Goal: Book appointment/travel/reservation

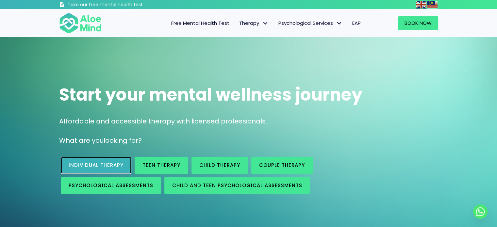
click at [112, 167] on span "Individual therapy" at bounding box center [96, 165] width 55 height 7
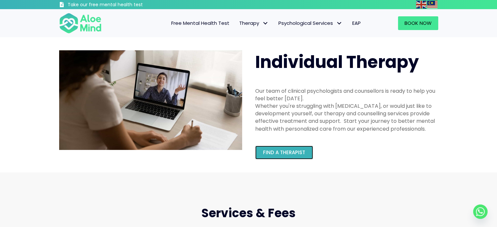
click at [279, 150] on span "Find a therapist" at bounding box center [284, 152] width 42 height 7
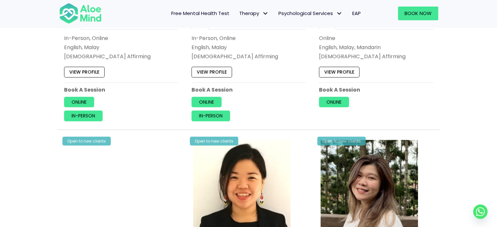
scroll to position [916, 0]
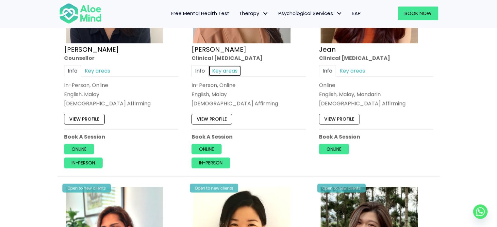
click at [230, 67] on link "Key areas" at bounding box center [225, 70] width 33 height 11
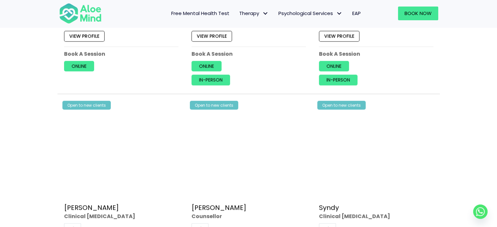
scroll to position [1537, 0]
